Goal: Navigation & Orientation: Find specific page/section

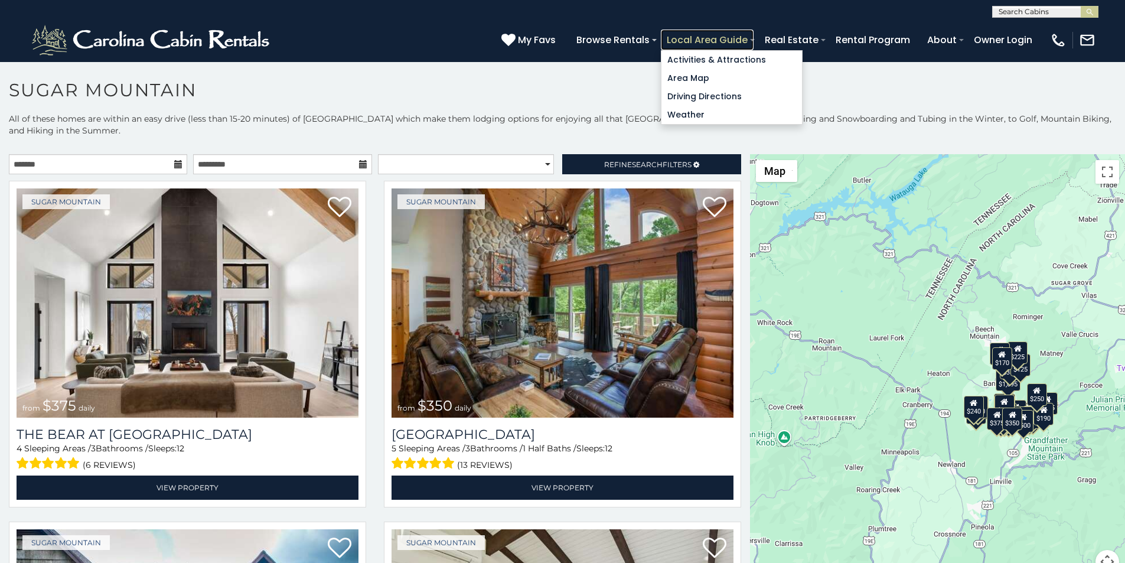
click at [753, 34] on link "Local Area Guide" at bounding box center [707, 40] width 93 height 21
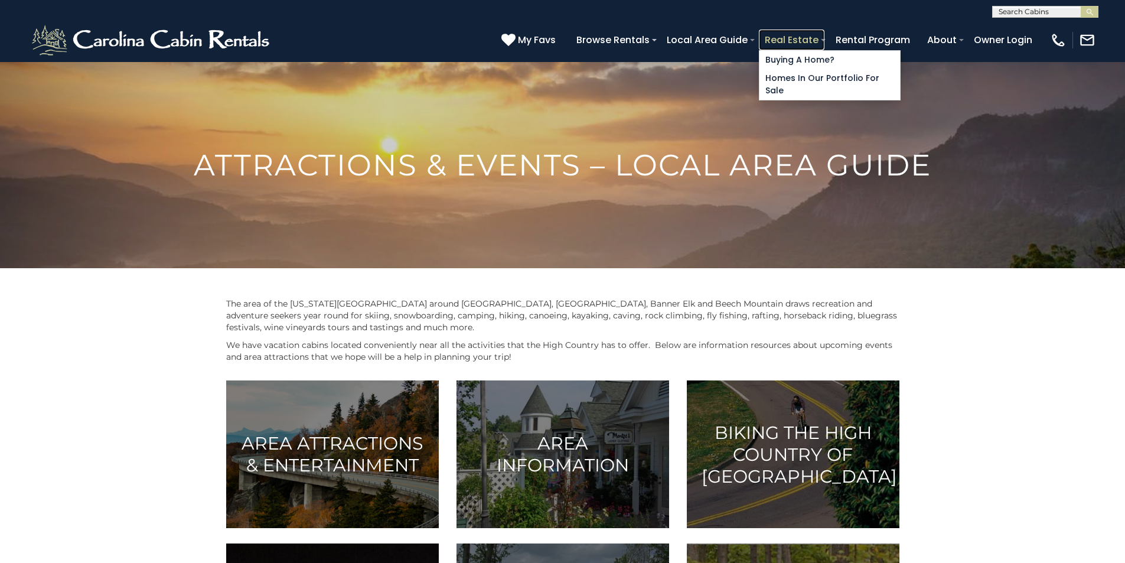
click at [824, 34] on link "Real Estate" at bounding box center [792, 40] width 66 height 21
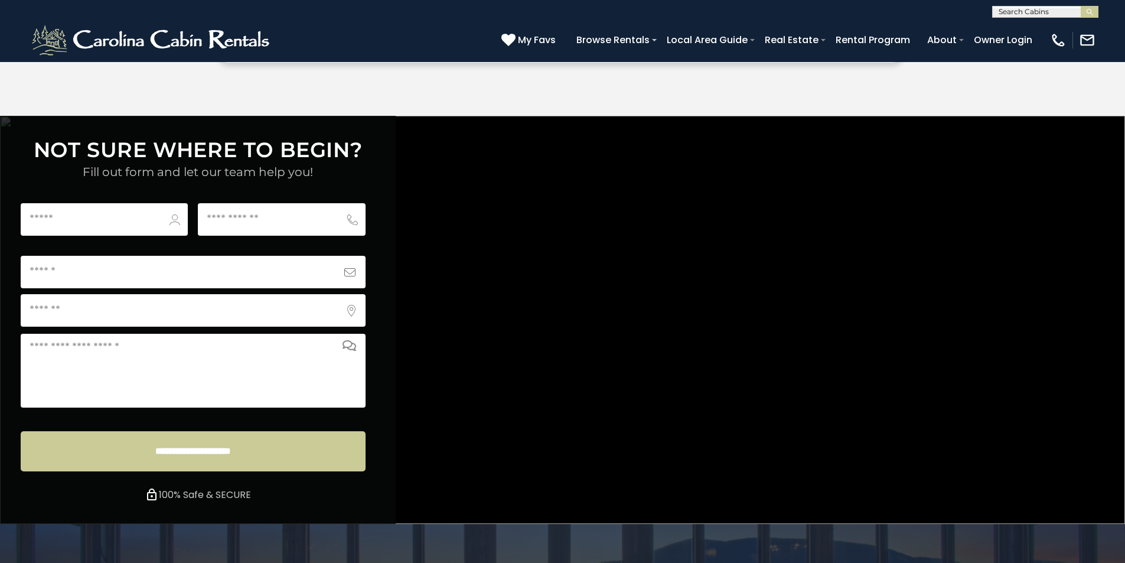
scroll to position [4396, 0]
